Goal: Information Seeking & Learning: Understand process/instructions

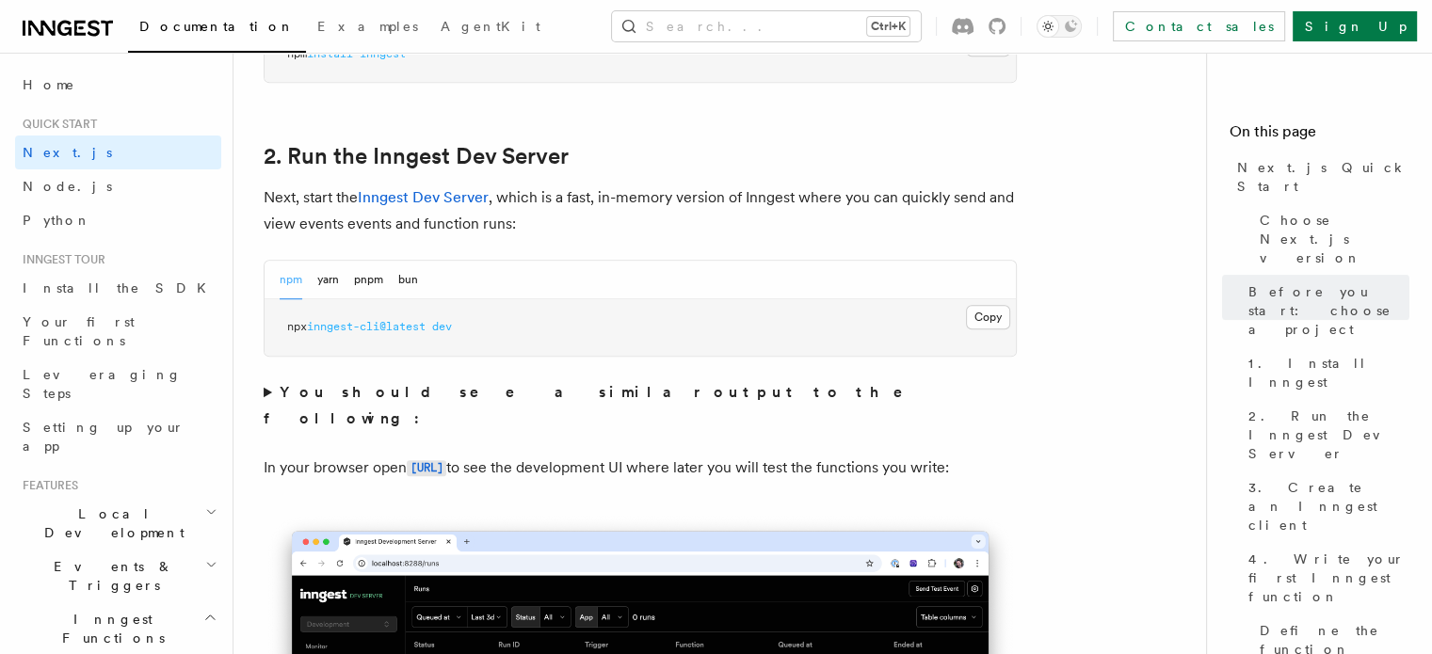
scroll to position [1224, 0]
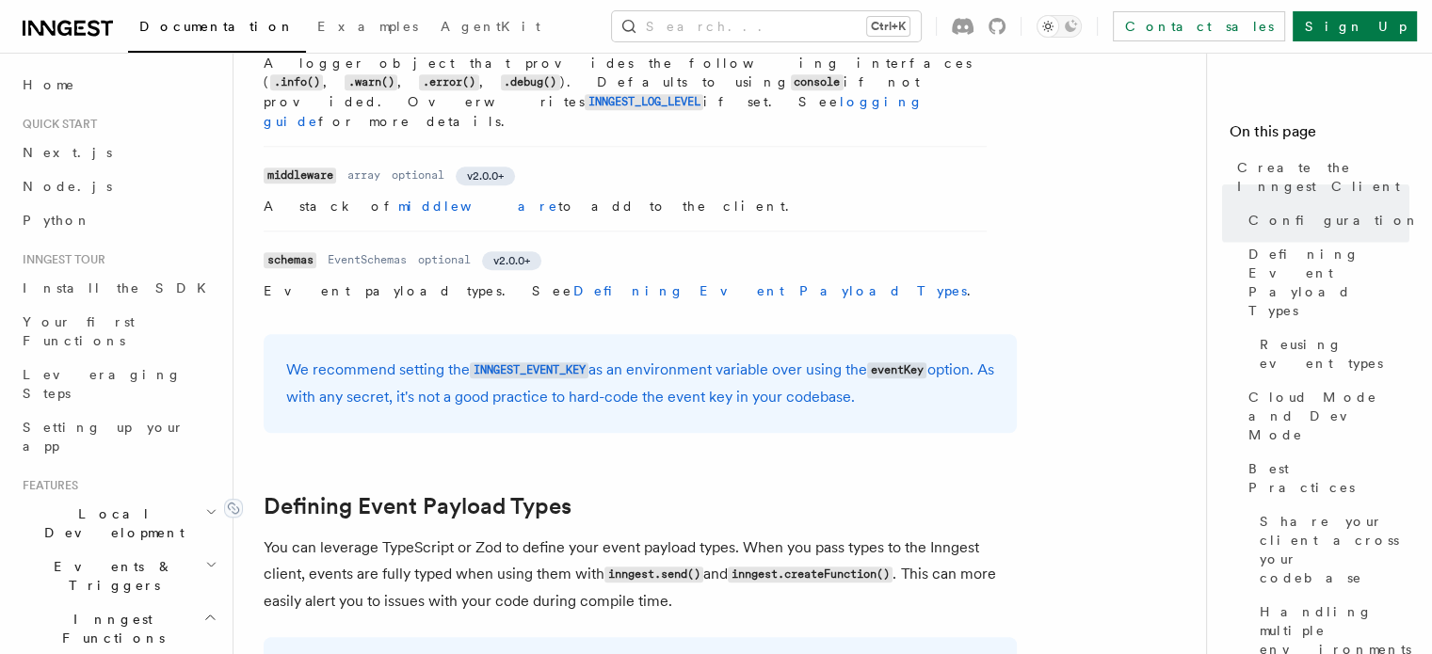
scroll to position [1412, 0]
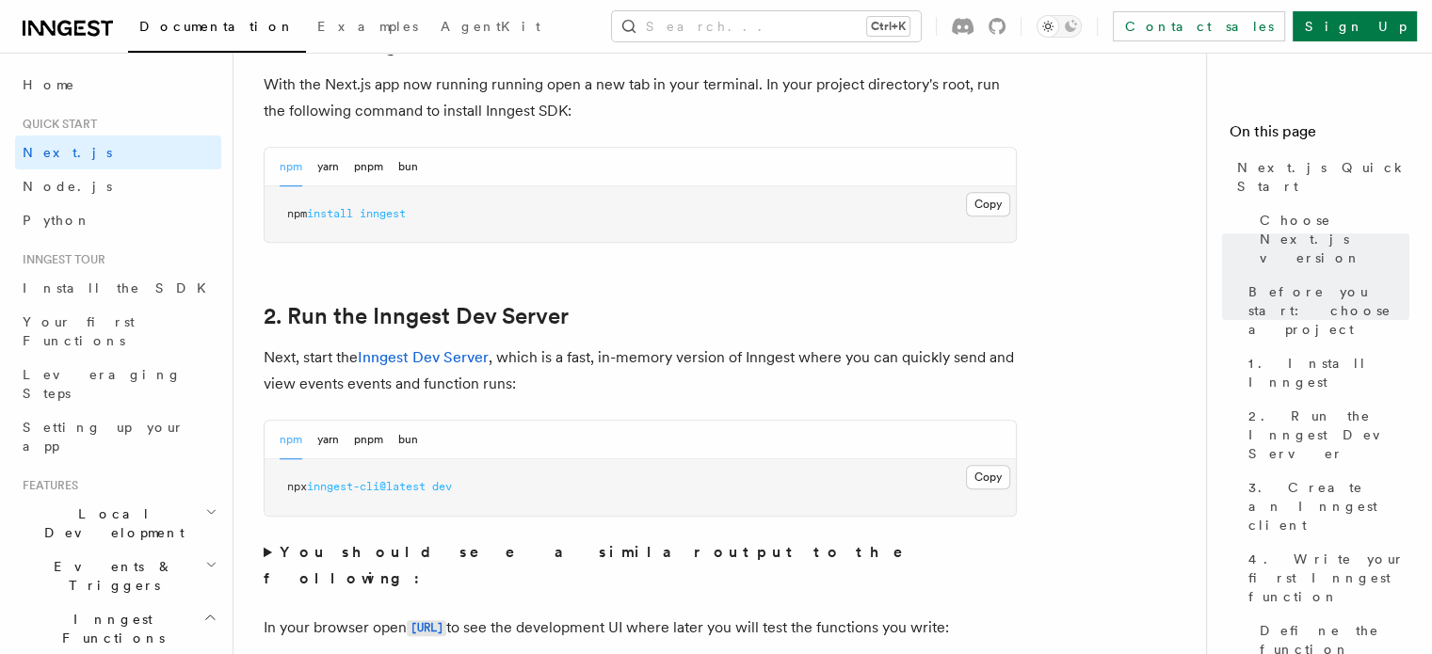
scroll to position [1130, 0]
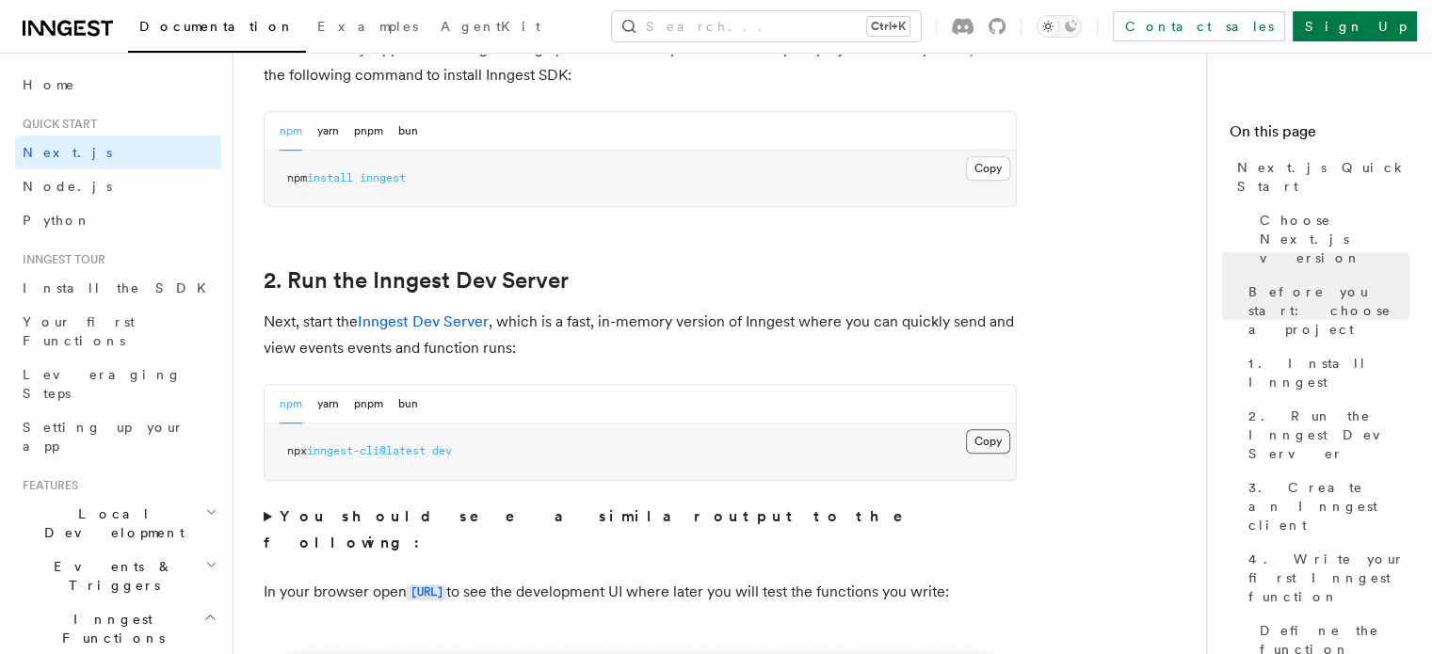
click at [998, 443] on button "Copy Copied" at bounding box center [988, 441] width 44 height 24
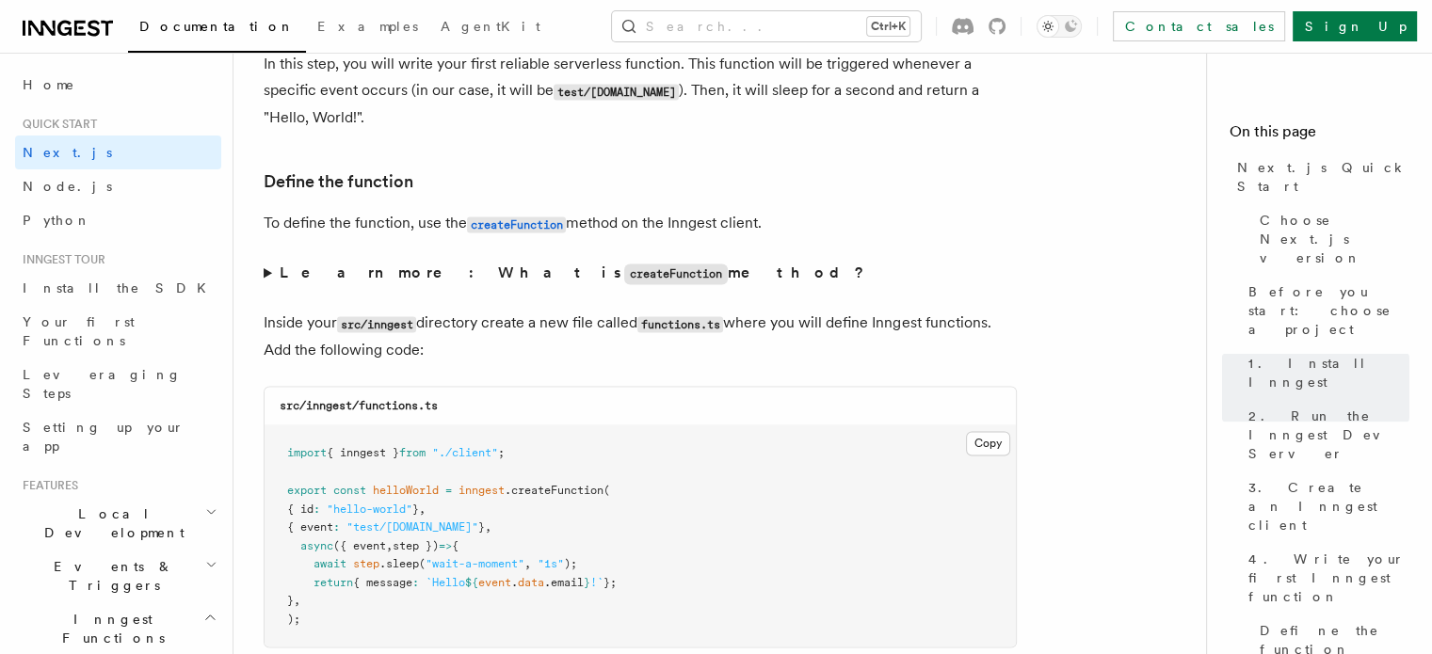
scroll to position [3389, 0]
